Goal: Task Accomplishment & Management: Manage account settings

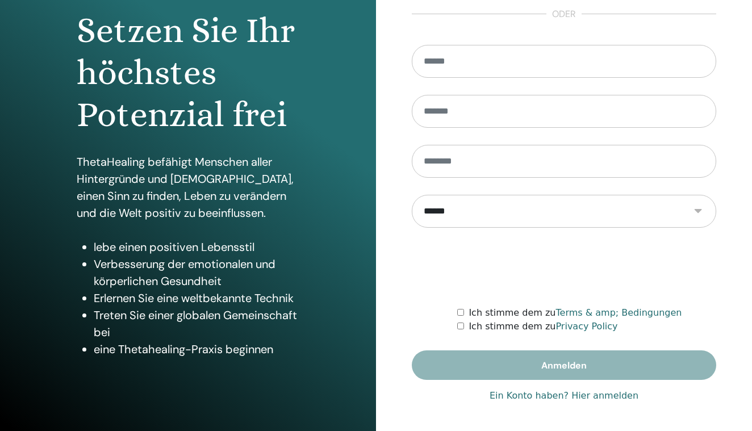
scroll to position [114, 0]
click at [594, 397] on link "Ein Konto haben? Hier anmelden" at bounding box center [563, 396] width 149 height 14
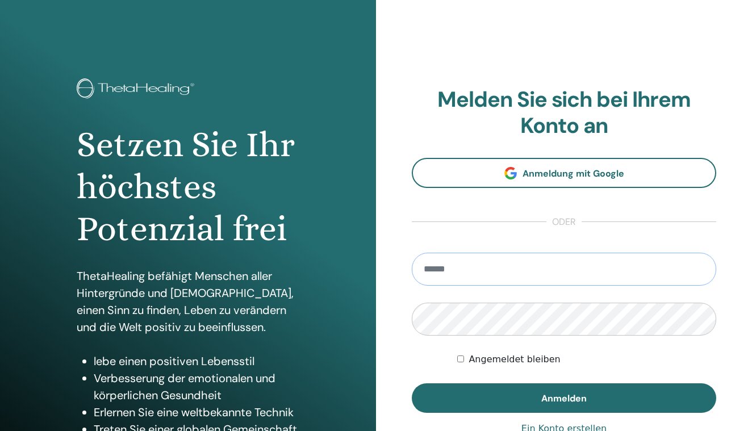
click at [576, 263] on input "email" at bounding box center [564, 269] width 304 height 33
type input "**********"
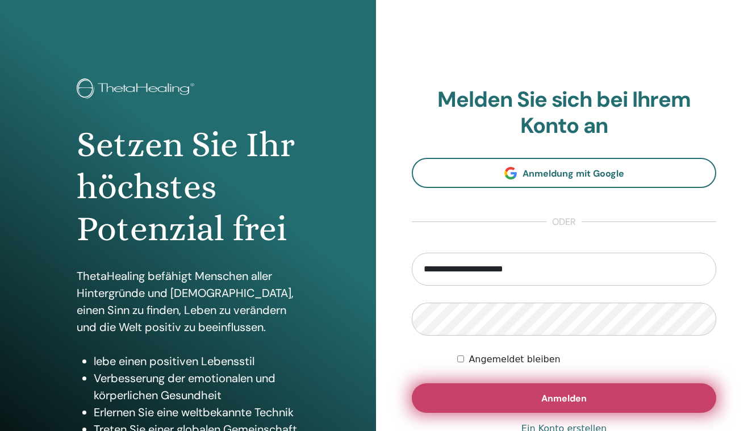
click at [549, 389] on button "Anmelden" at bounding box center [564, 398] width 304 height 30
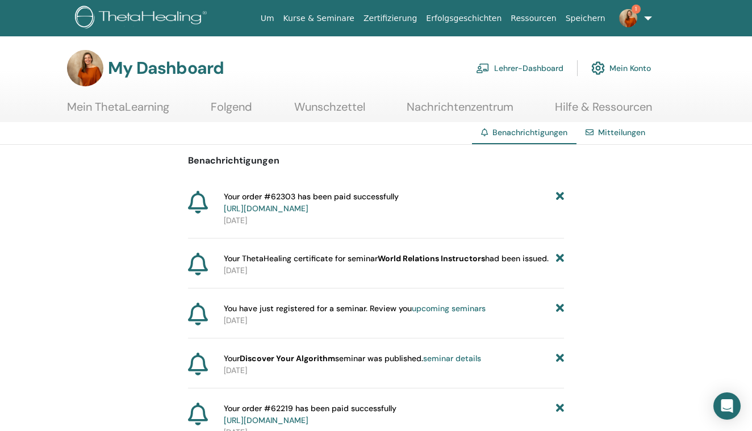
click at [525, 70] on link "Lehrer-Dashboard" at bounding box center [519, 68] width 87 height 25
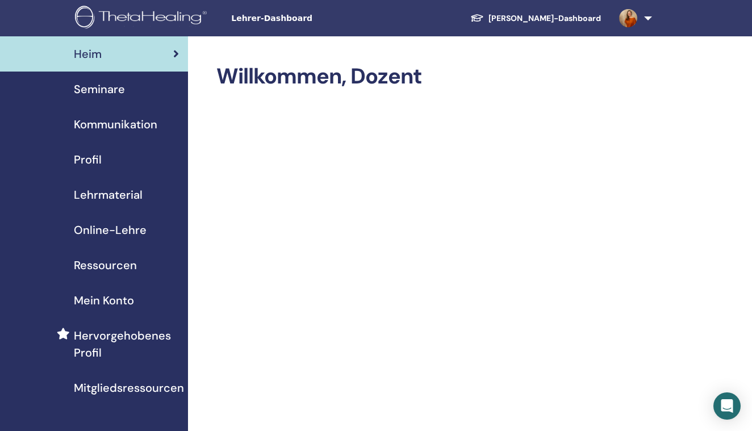
click at [118, 232] on span "Online-Lehre" at bounding box center [110, 229] width 73 height 17
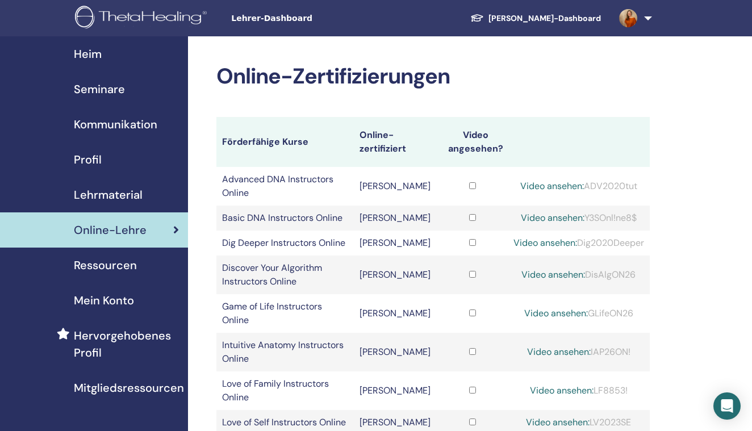
click at [93, 83] on span "Seminare" at bounding box center [99, 89] width 51 height 17
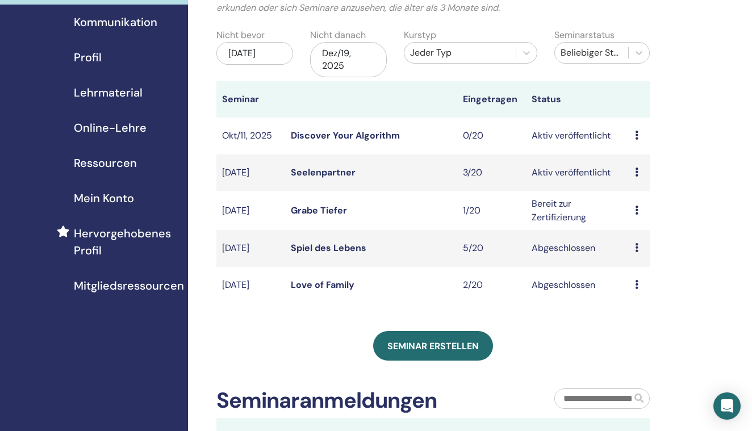
scroll to position [127, 0]
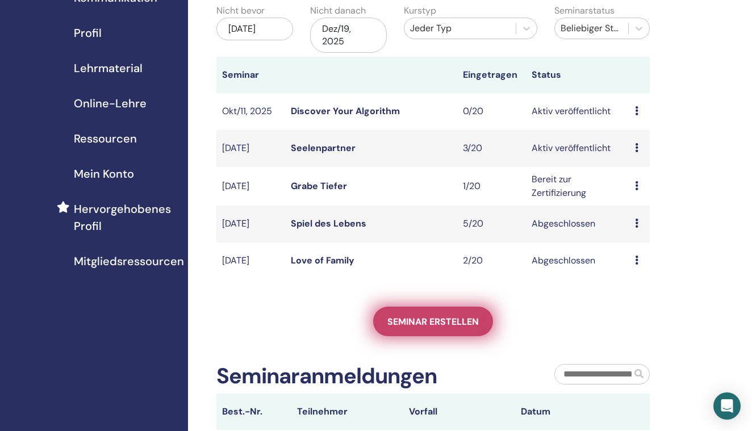
click at [401, 321] on span "Seminar erstellen" at bounding box center [432, 322] width 91 height 12
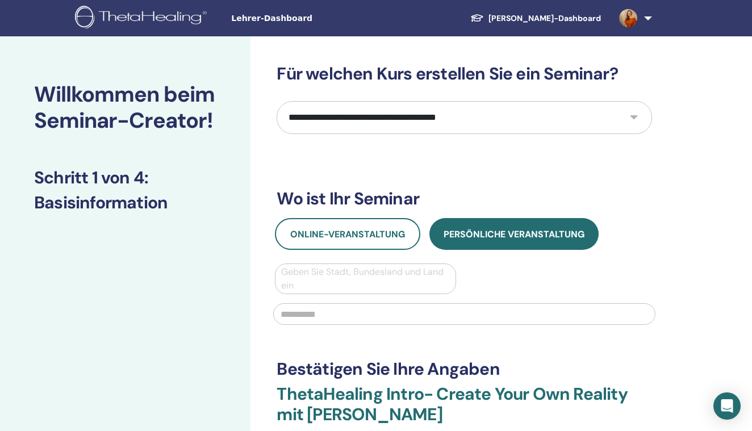
select select "**"
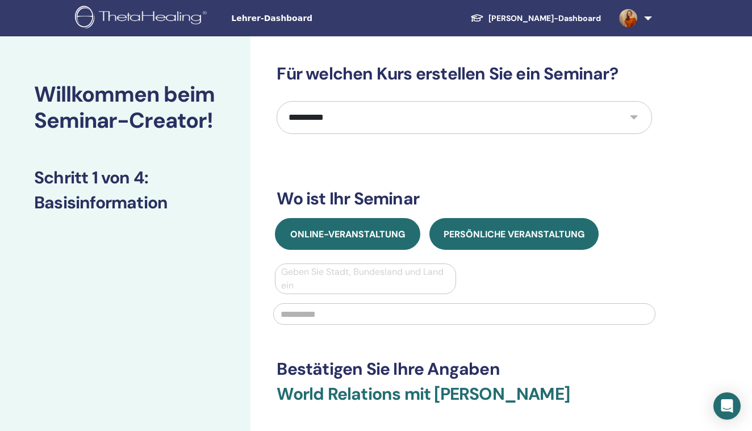
click at [379, 230] on span "Online-Veranstaltung" at bounding box center [347, 234] width 115 height 12
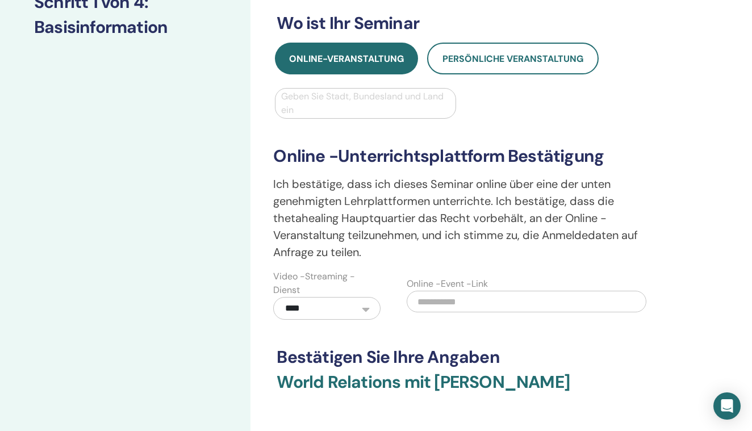
scroll to position [120, 0]
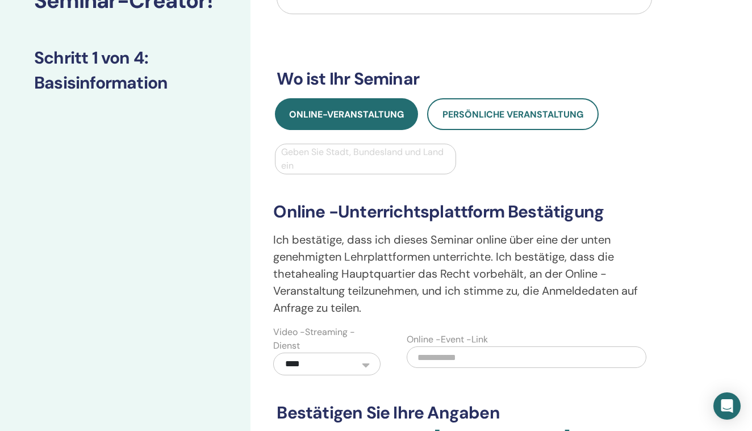
click at [362, 158] on div at bounding box center [365, 159] width 168 height 16
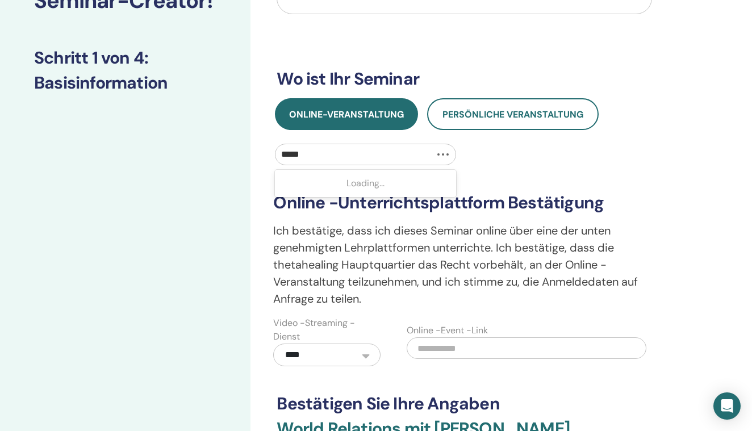
type input "******"
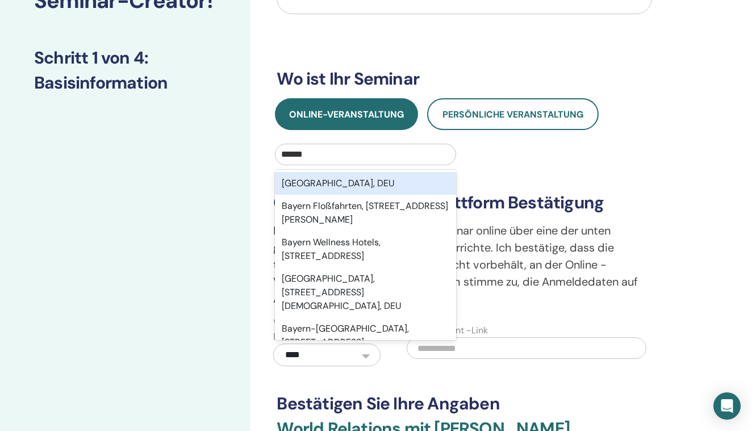
click at [363, 182] on div "Bayern, DEU" at bounding box center [365, 183] width 181 height 23
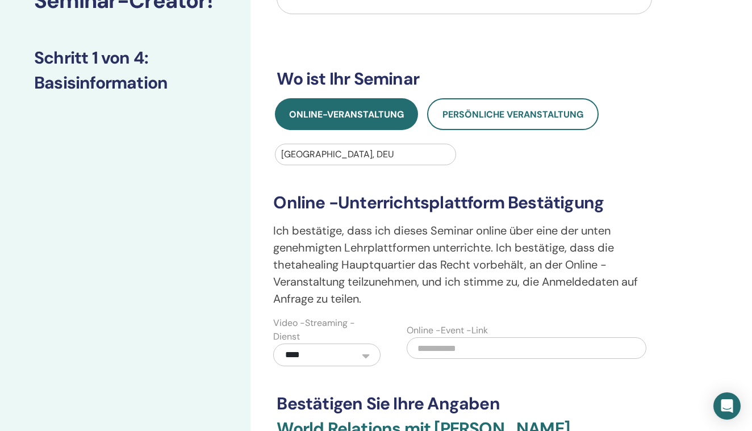
scroll to position [251, 0]
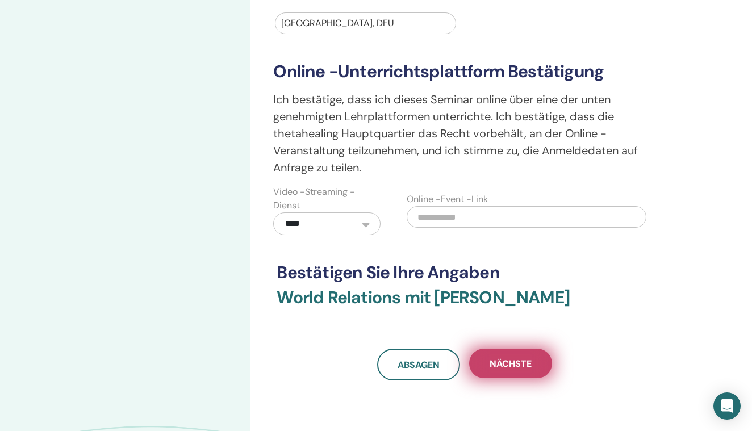
click at [496, 371] on button "Nächste" at bounding box center [510, 364] width 83 height 30
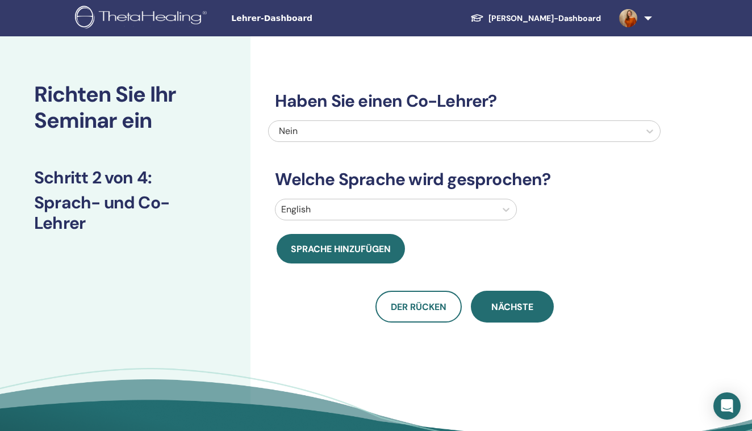
scroll to position [0, 0]
click at [382, 132] on div "Nein" at bounding box center [426, 131] width 295 height 14
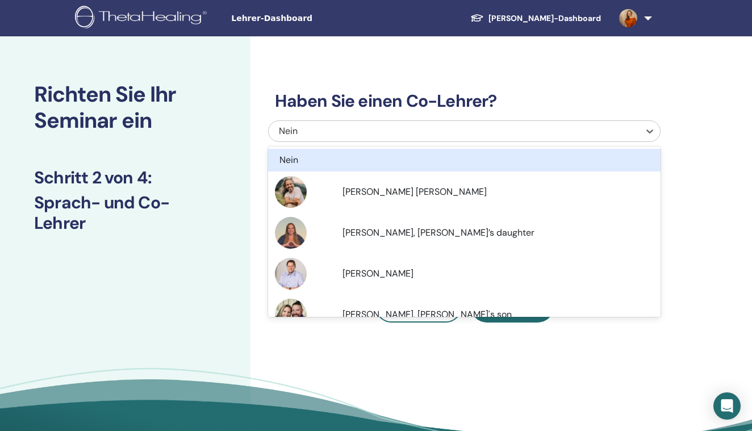
click at [381, 133] on div "Nein" at bounding box center [426, 131] width 295 height 14
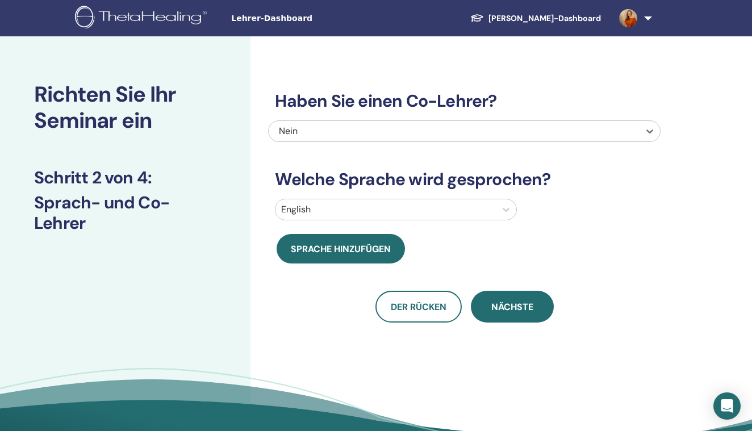
click at [375, 207] on div at bounding box center [385, 210] width 208 height 16
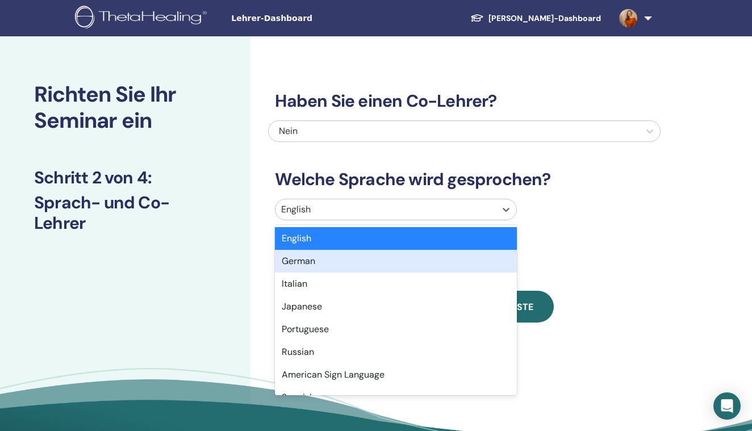
click at [346, 260] on div "German" at bounding box center [395, 261] width 241 height 23
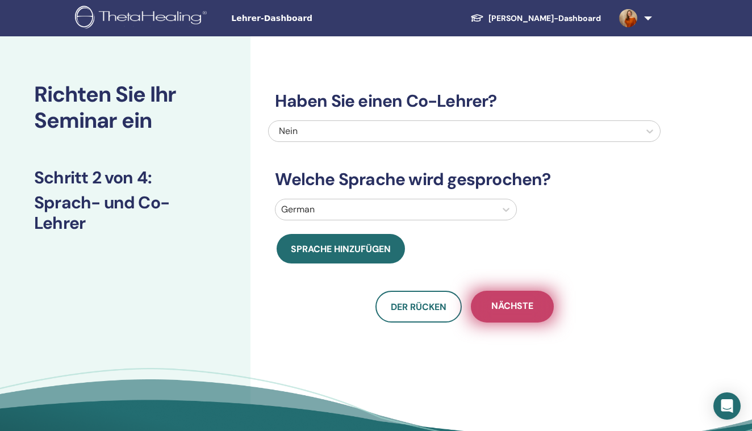
click at [502, 305] on span "Nächste" at bounding box center [512, 307] width 42 height 14
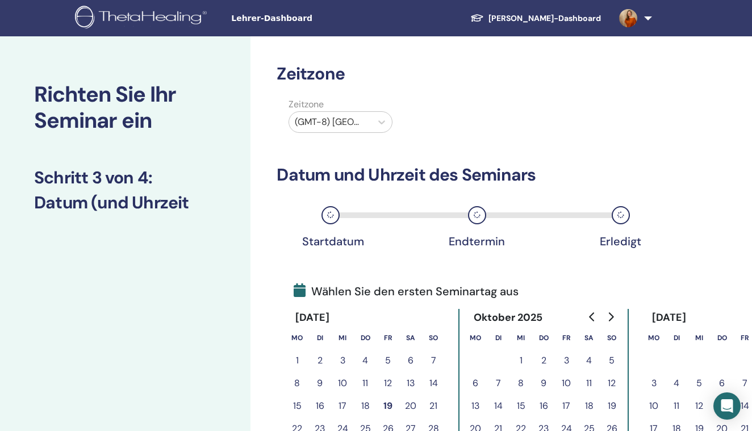
click at [366, 125] on div "(GMT-8) US/Alaska" at bounding box center [330, 122] width 82 height 20
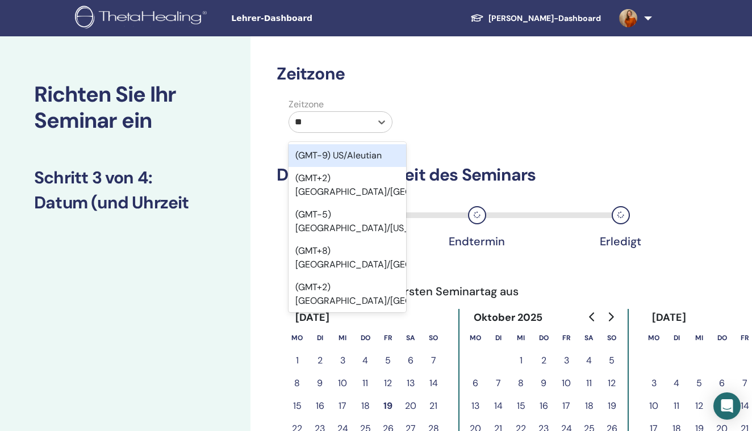
type input "***"
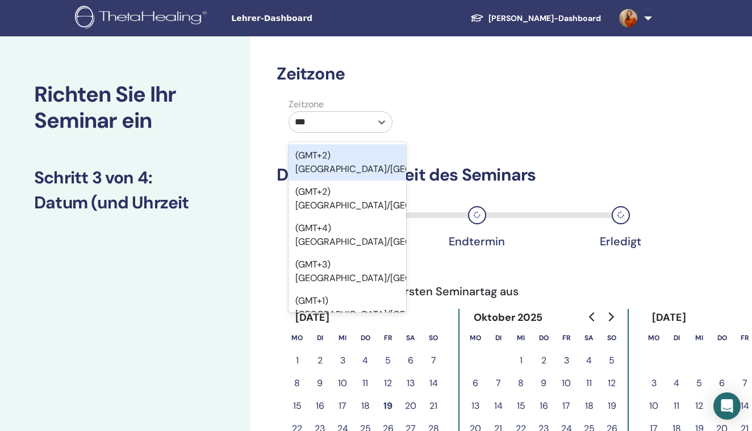
click at [350, 163] on div "(GMT+2) Europe/Amsterdam" at bounding box center [346, 162] width 117 height 36
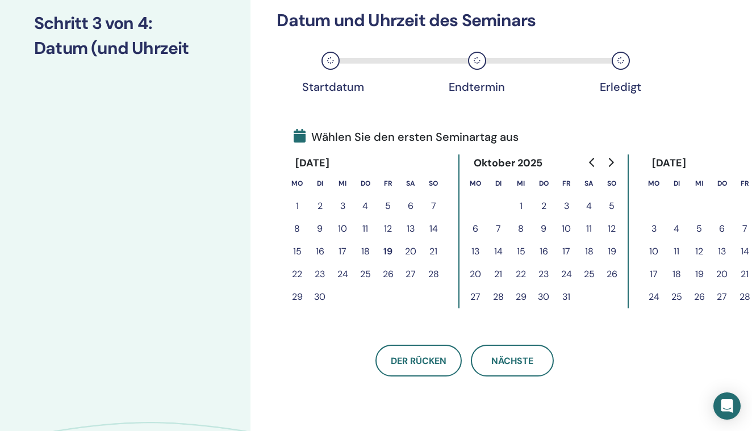
scroll to position [155, 0]
click at [606, 161] on button "Go to next month" at bounding box center [610, 161] width 18 height 23
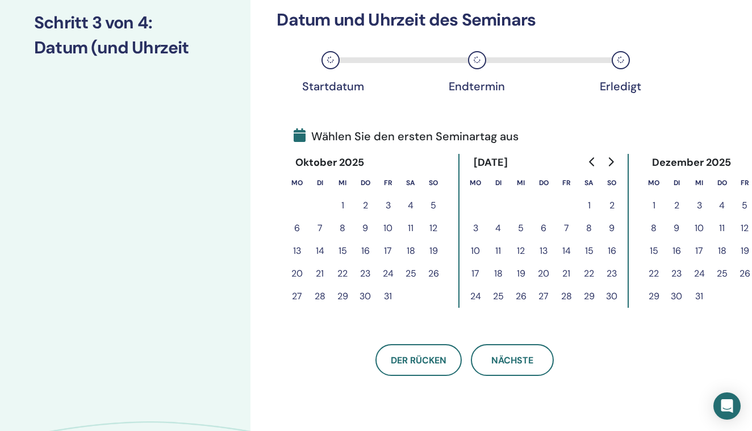
click at [614, 160] on icon "Go to next month" at bounding box center [610, 161] width 9 height 9
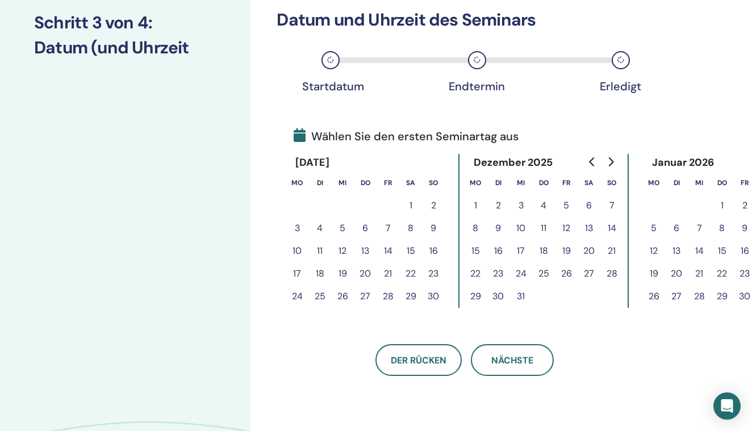
click at [564, 204] on button "5" at bounding box center [566, 205] width 23 height 23
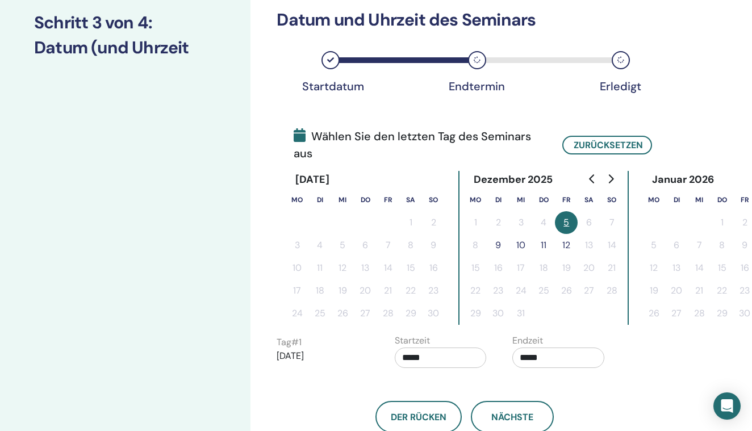
click at [493, 242] on button "9" at bounding box center [497, 245] width 23 height 23
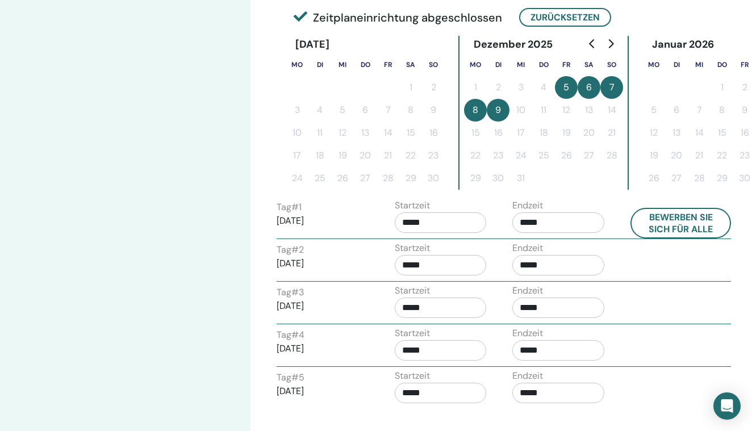
scroll to position [292, 0]
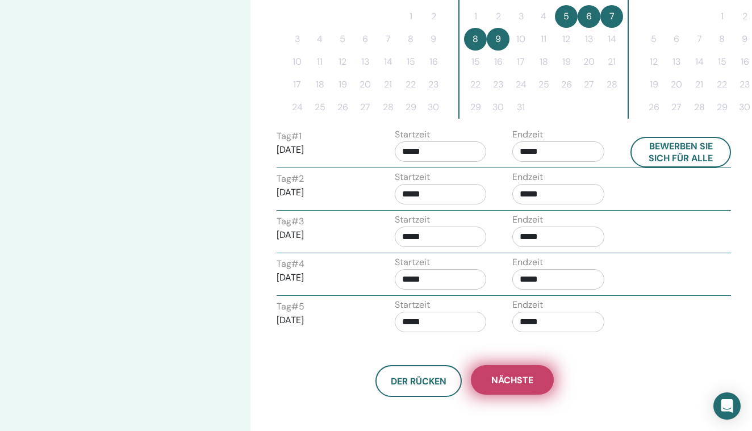
click at [503, 371] on button "Nächste" at bounding box center [512, 380] width 83 height 30
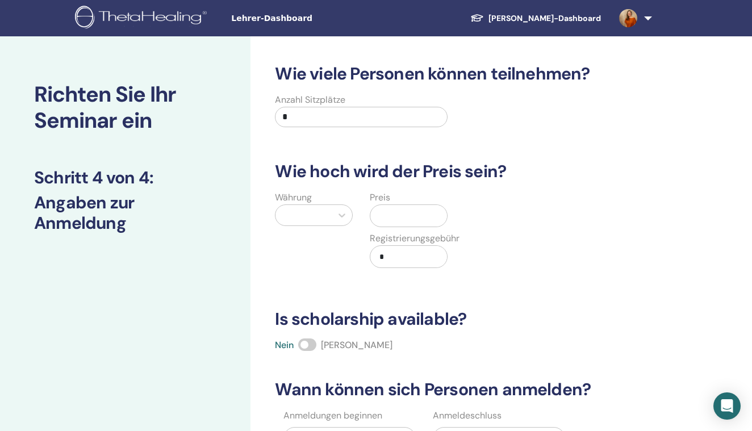
scroll to position [0, 0]
click at [329, 116] on input "*" at bounding box center [361, 117] width 172 height 20
type input "**"
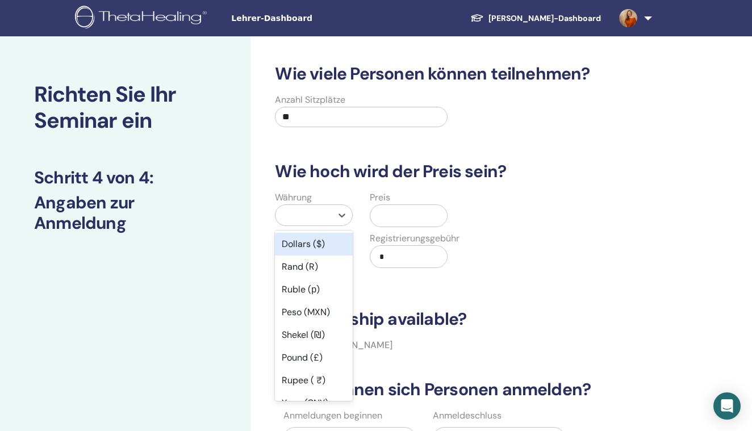
click at [305, 223] on div at bounding box center [303, 215] width 56 height 20
type input "**"
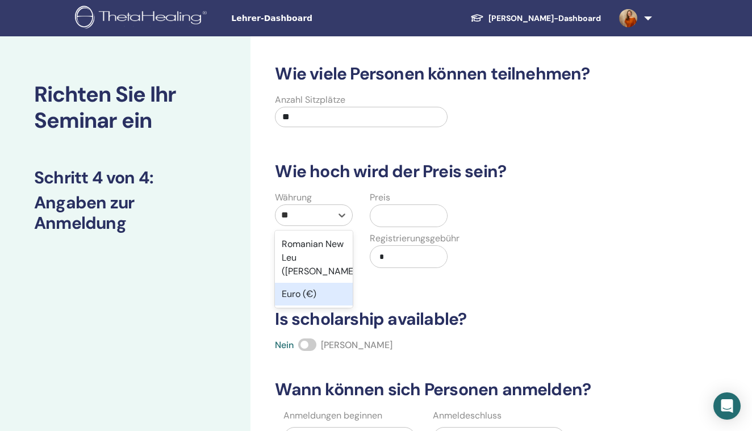
click at [297, 283] on div "Euro (€)" at bounding box center [314, 294] width 78 height 23
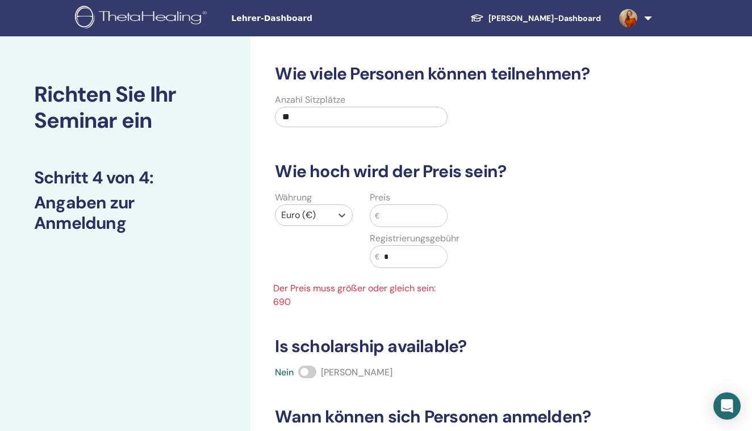
click at [403, 208] on input "text" at bounding box center [413, 216] width 68 height 22
type input "*"
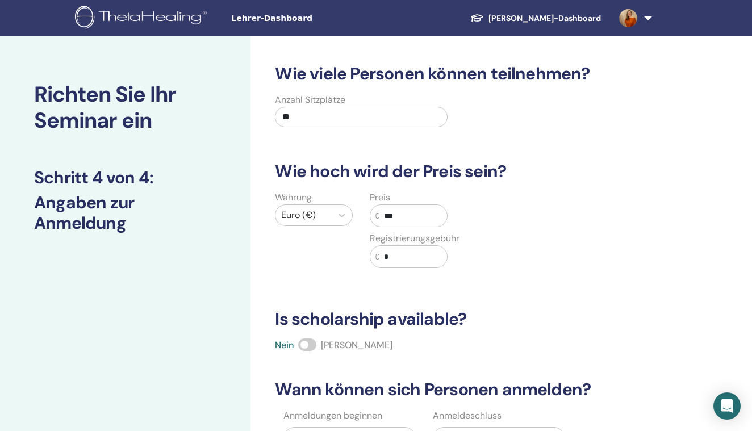
type input "***"
click at [395, 258] on input "*" at bounding box center [413, 257] width 68 height 22
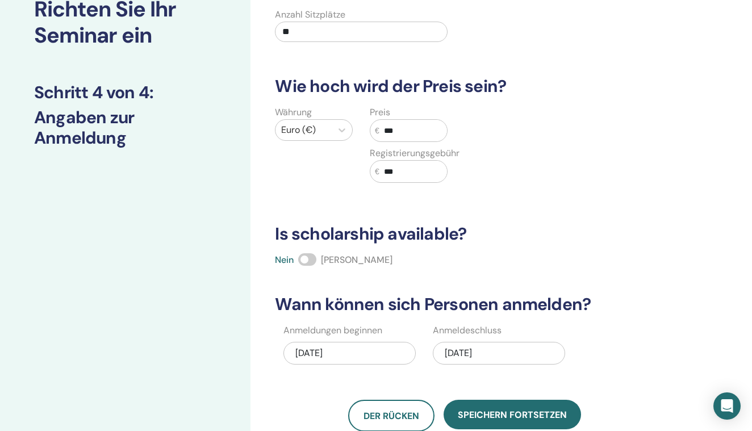
scroll to position [98, 0]
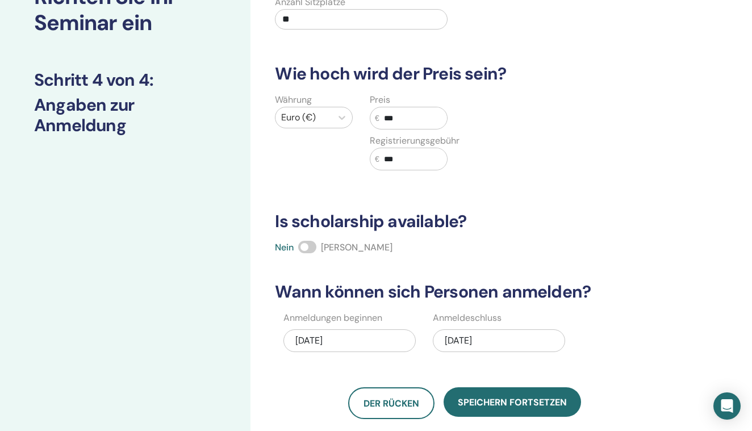
type input "***"
click at [316, 245] on span at bounding box center [307, 247] width 18 height 12
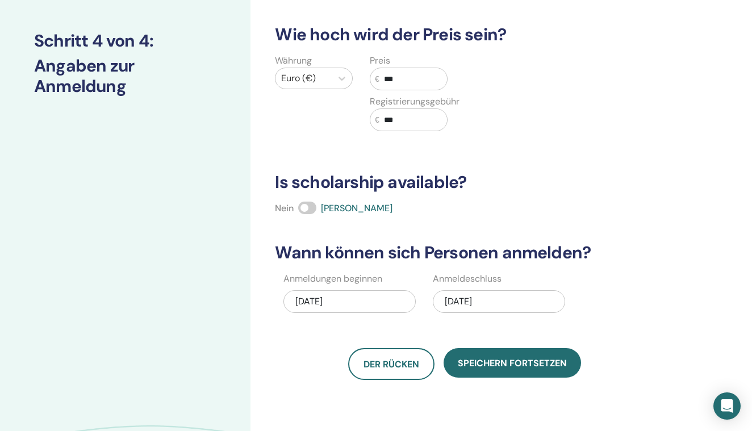
scroll to position [178, 0]
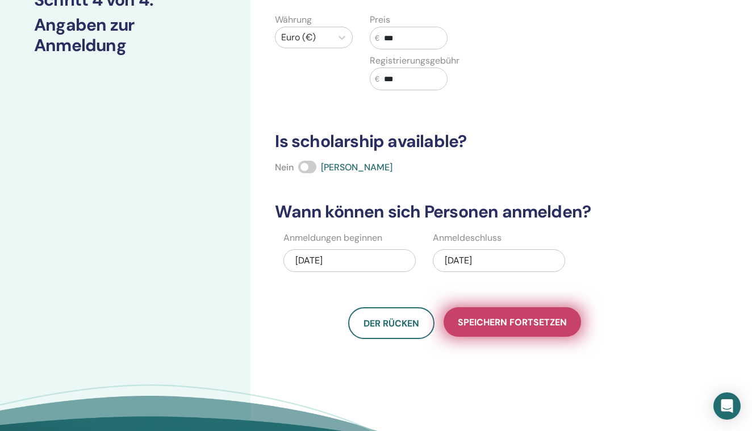
click at [479, 325] on span "Speichern fortsetzen" at bounding box center [512, 322] width 109 height 12
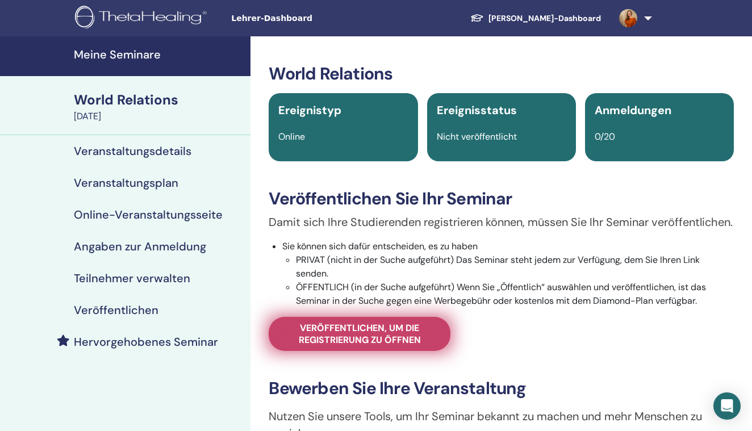
click at [384, 337] on link "Veröffentlichen, um die Registrierung zu öffnen" at bounding box center [359, 334] width 182 height 34
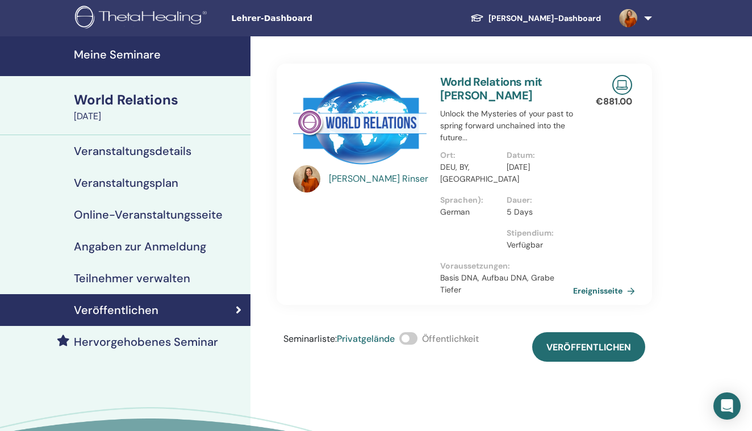
click at [416, 335] on span at bounding box center [408, 338] width 18 height 12
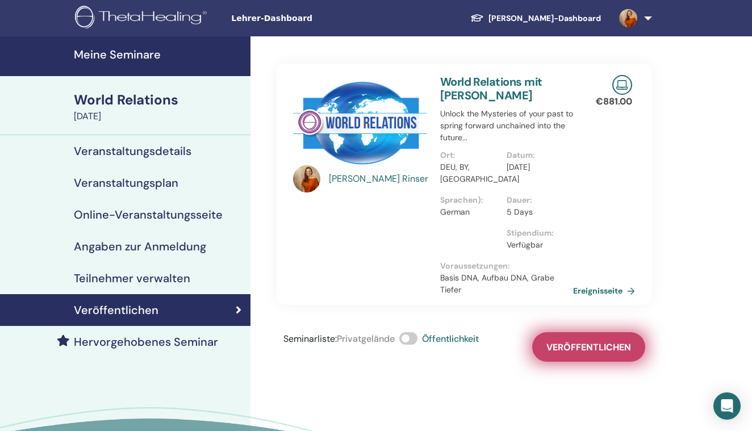
click at [567, 348] on span "Veröffentlichen" at bounding box center [588, 347] width 85 height 12
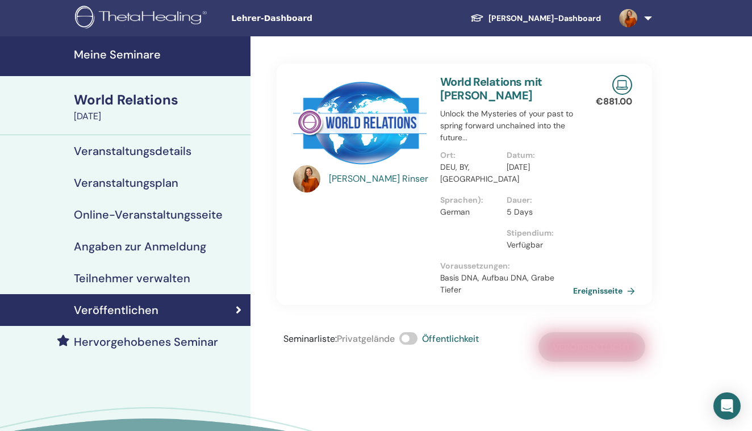
click at [177, 21] on img at bounding box center [143, 19] width 136 height 26
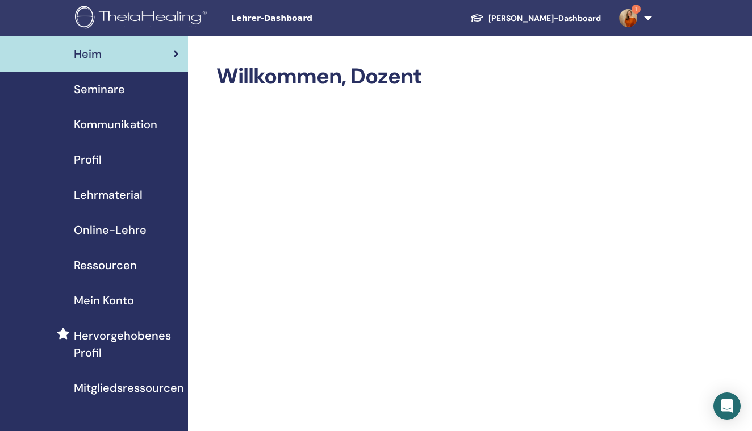
click at [103, 83] on span "Seminare" at bounding box center [99, 89] width 51 height 17
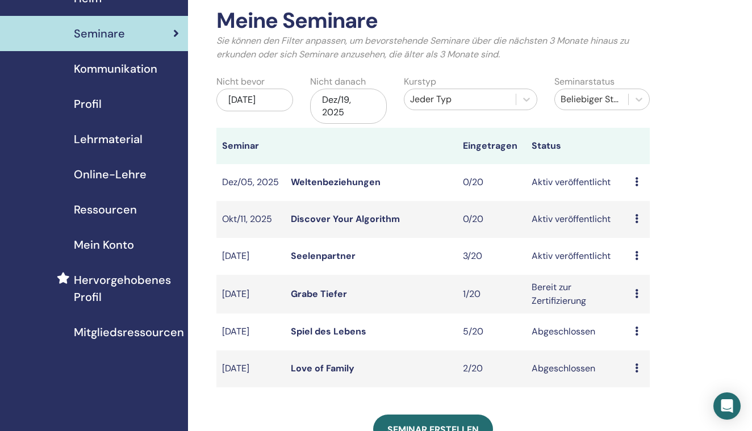
scroll to position [110, 0]
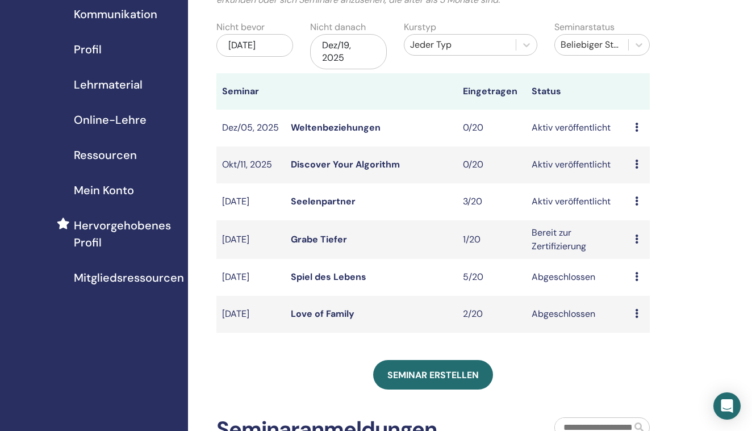
click at [349, 125] on link "Weltenbeziehungen" at bounding box center [336, 127] width 90 height 12
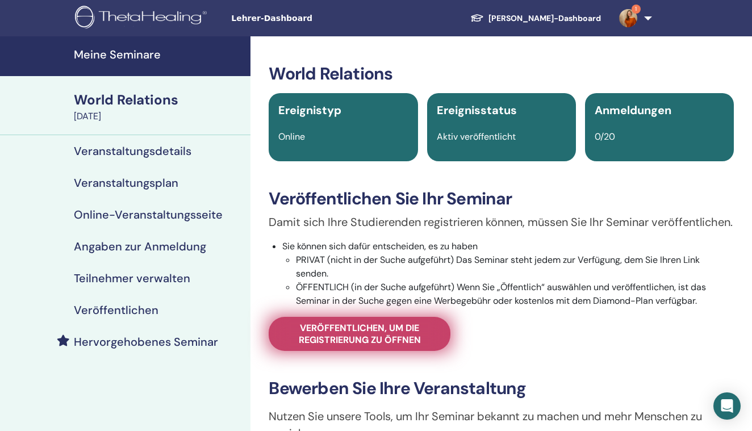
click at [351, 346] on span "Veröffentlichen, um die Registrierung zu öffnen" at bounding box center [359, 334] width 153 height 24
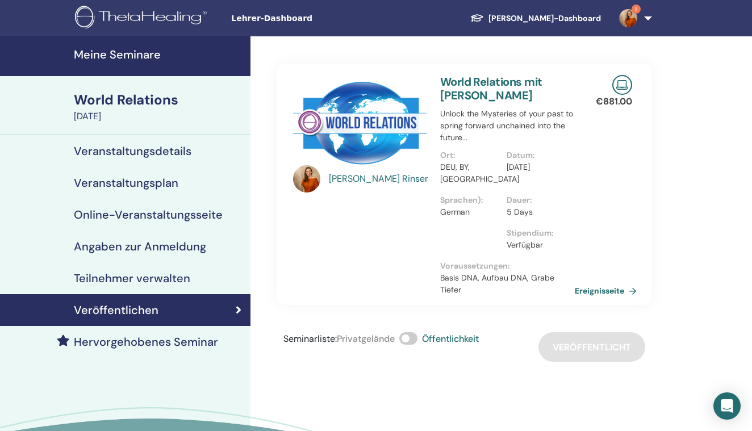
click at [608, 291] on link "Ereignisseite" at bounding box center [607, 290] width 66 height 17
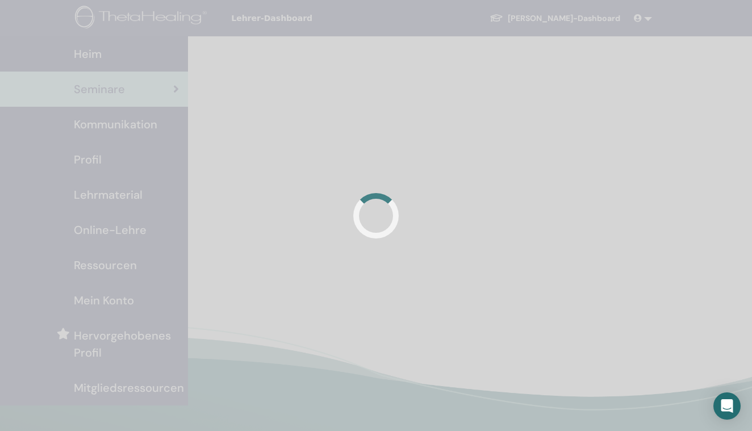
scroll to position [110, 0]
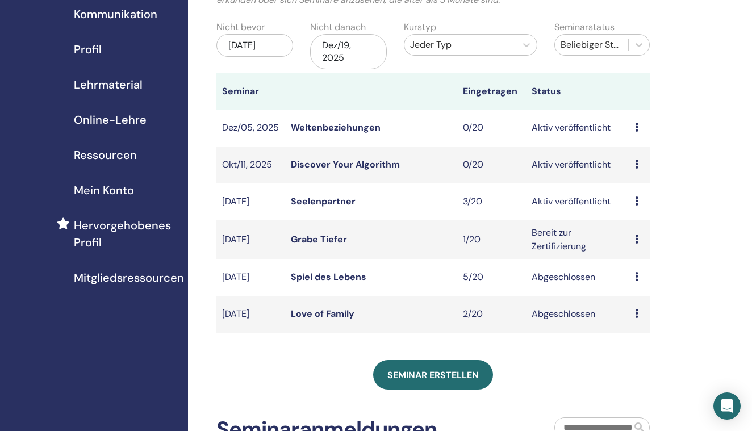
click at [326, 163] on link "Discover Your Algorithm" at bounding box center [345, 164] width 109 height 12
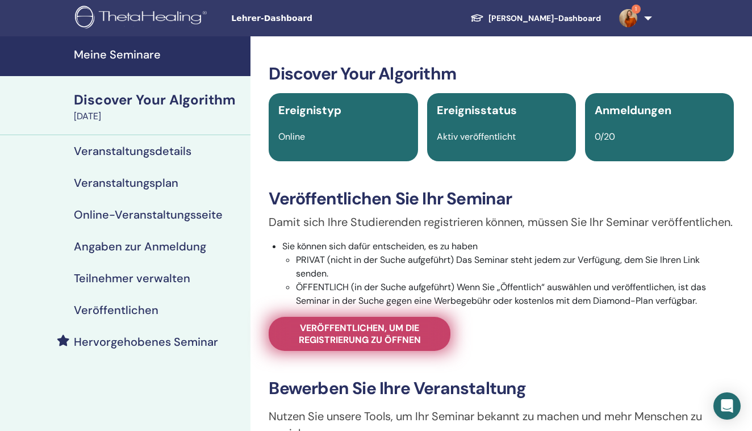
click at [323, 346] on span "Veröffentlichen, um die Registrierung zu öffnen" at bounding box center [359, 334] width 153 height 24
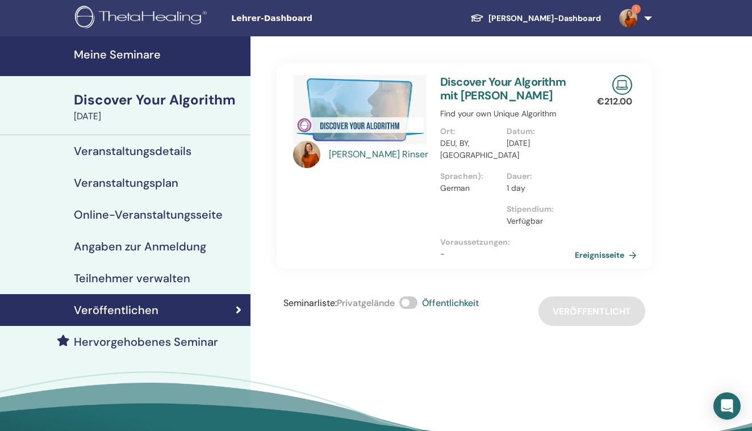
click at [576, 259] on link "Ereignisseite" at bounding box center [607, 254] width 66 height 17
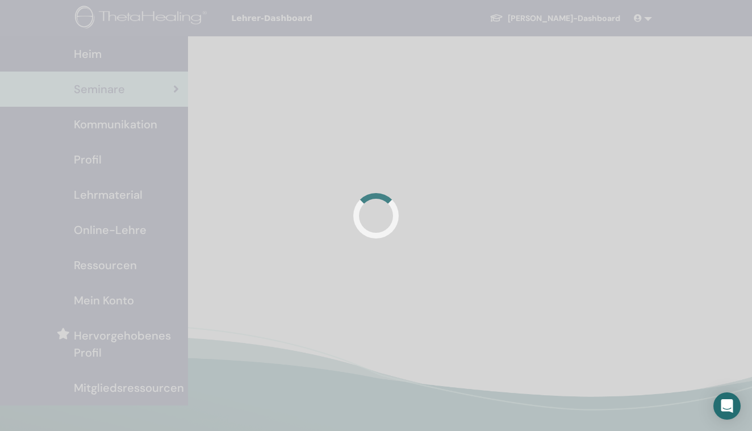
scroll to position [110, 0]
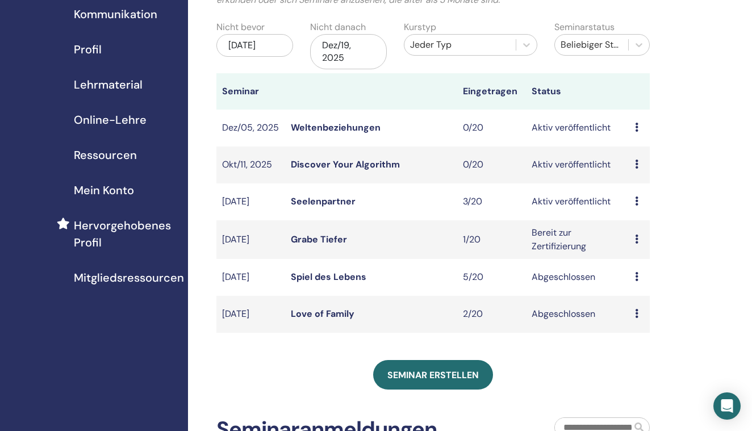
click at [297, 200] on link "Seelenpartner" at bounding box center [323, 201] width 65 height 12
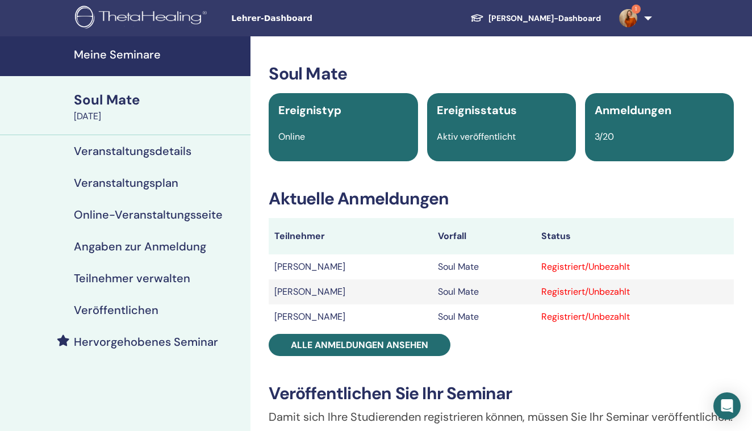
click at [141, 314] on h4 "Veröffentlichen" at bounding box center [116, 310] width 85 height 14
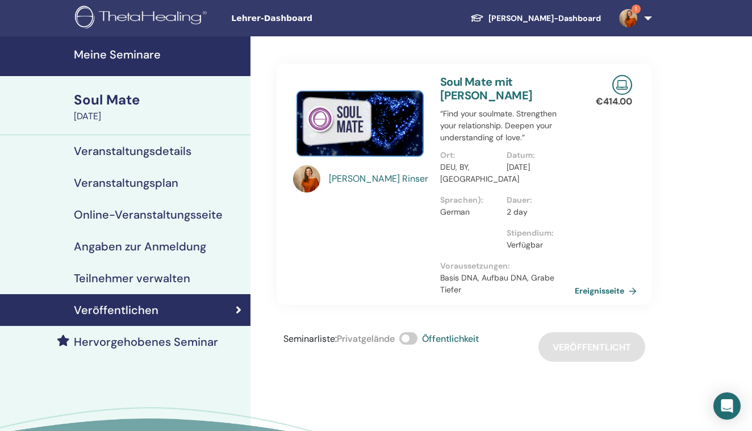
click at [622, 292] on link "Ereignisseite" at bounding box center [607, 290] width 66 height 17
